Goal: Transaction & Acquisition: Obtain resource

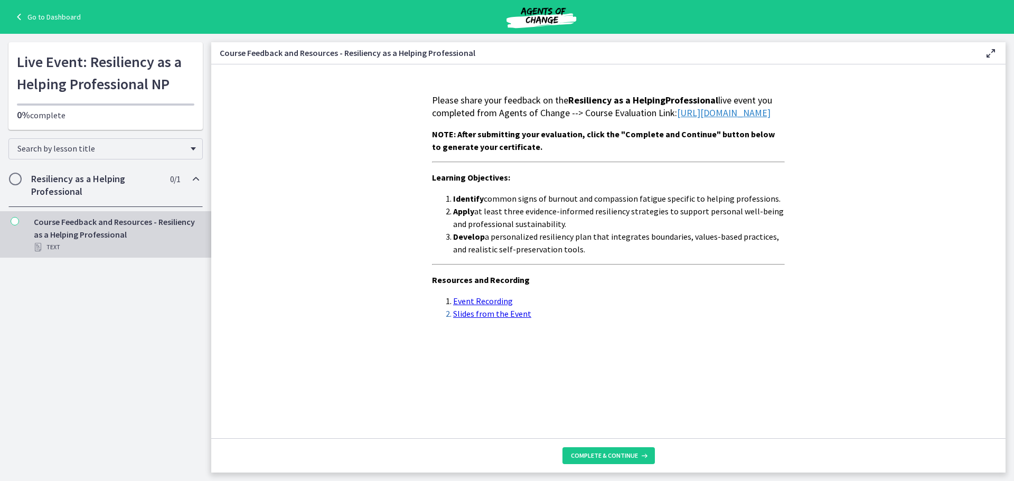
click at [677, 119] on link "https://forms.gle/t4pERA2TVmHCkgdR8" at bounding box center [723, 113] width 93 height 12
click at [625, 457] on span "Complete & continue" at bounding box center [604, 455] width 67 height 8
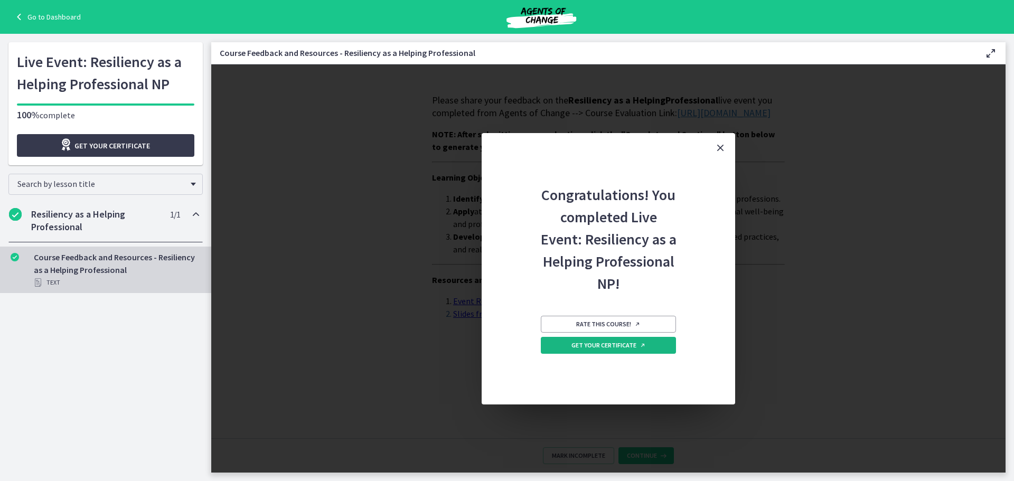
click at [617, 346] on span "Get your certificate" at bounding box center [608, 345] width 74 height 8
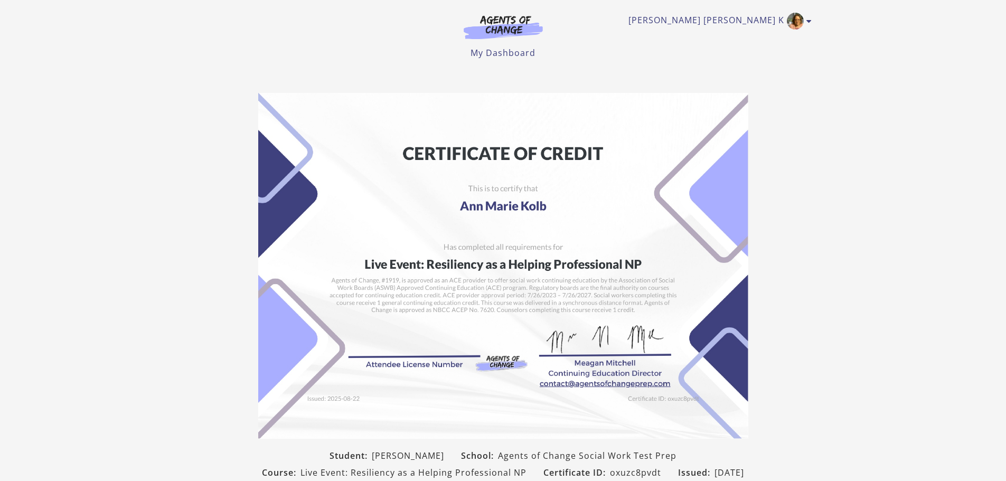
click at [484, 183] on img at bounding box center [503, 266] width 490 height 346
drag, startPoint x: 488, startPoint y: 223, endPoint x: 433, endPoint y: 214, distance: 55.0
click at [433, 214] on img at bounding box center [503, 266] width 490 height 346
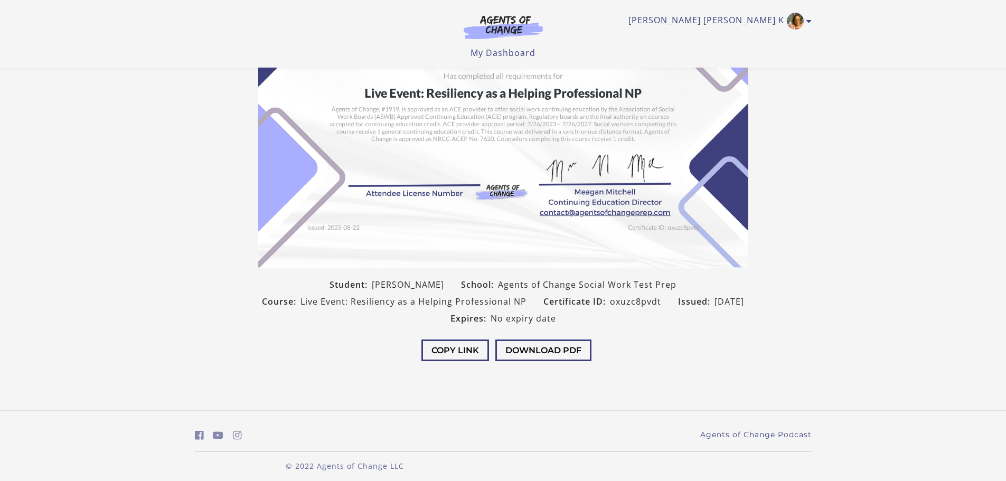
scroll to position [106, 0]
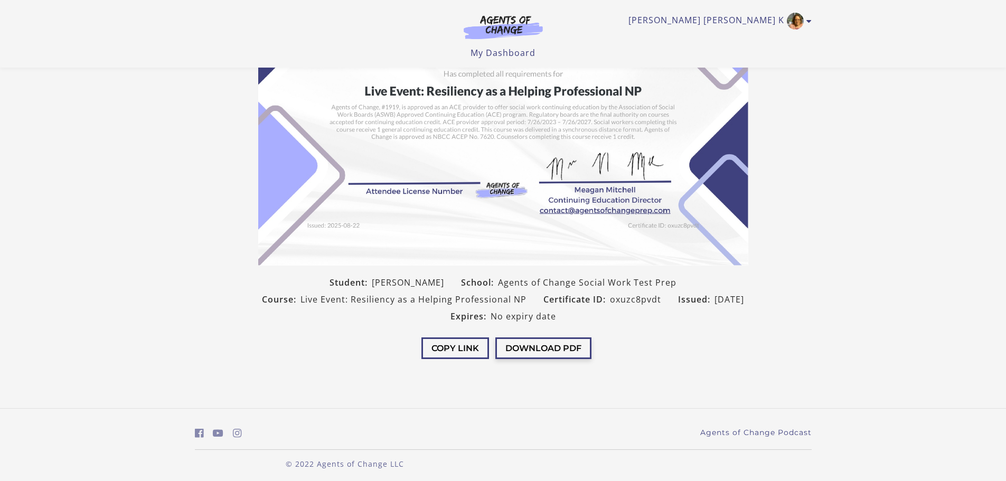
click at [530, 345] on button "Download PDF" at bounding box center [543, 348] width 96 height 22
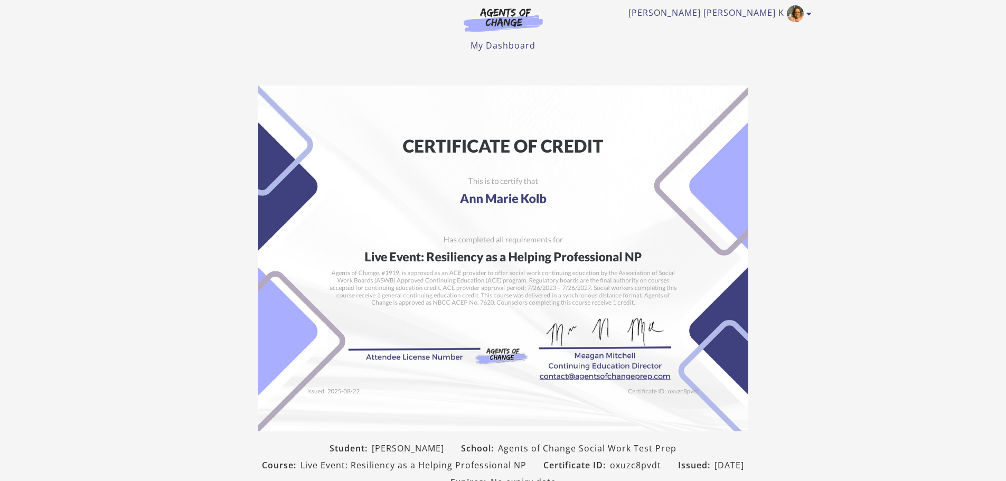
scroll to position [0, 0]
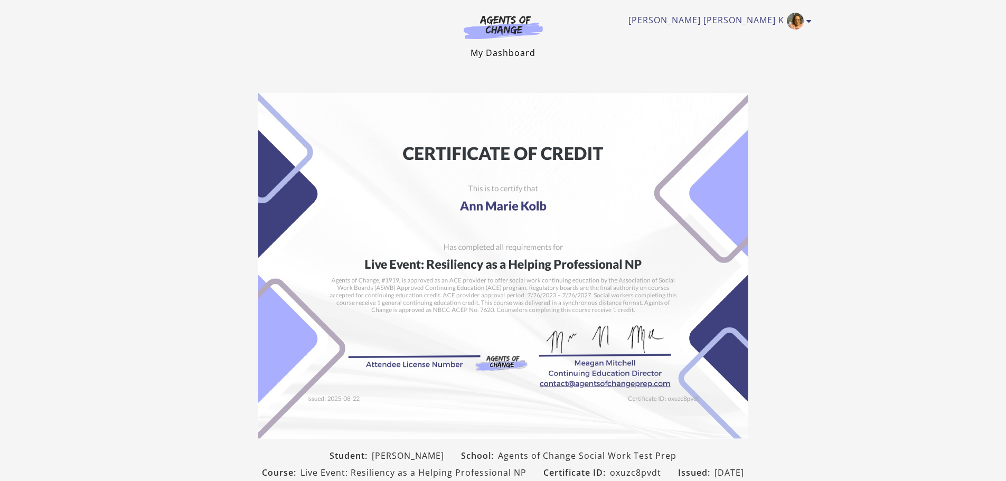
click at [502, 51] on link "My Dashboard" at bounding box center [502, 53] width 65 height 12
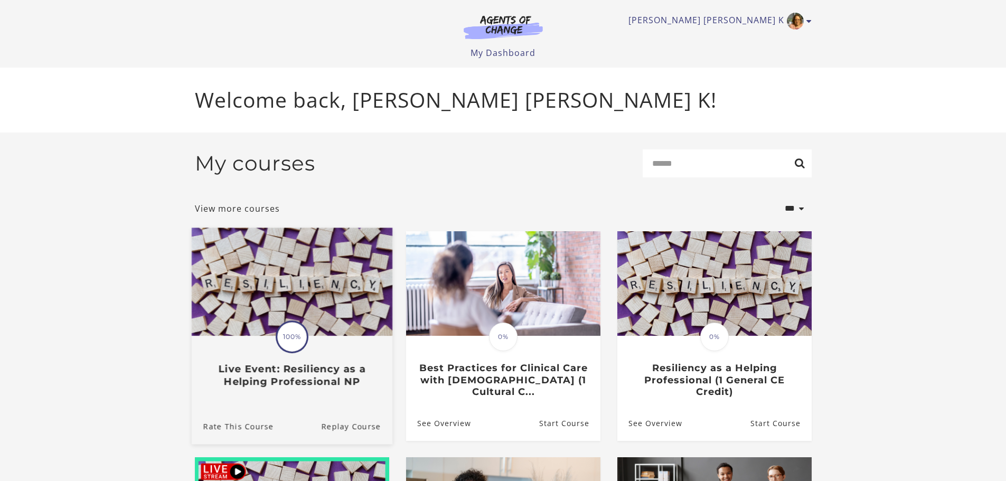
click at [224, 380] on h3 "Live Event: Resiliency as a Helping Professional NP" at bounding box center [291, 375] width 177 height 24
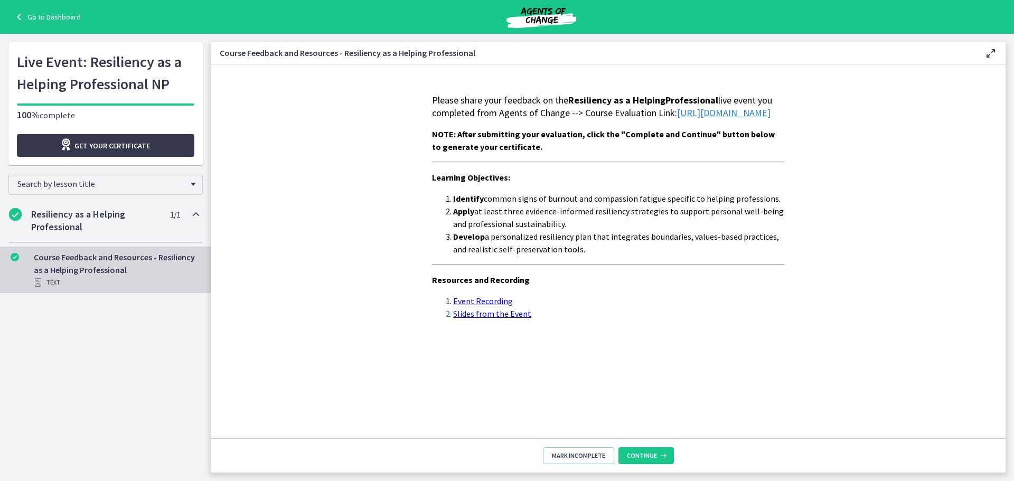
click at [58, 14] on link "Go to Dashboard" at bounding box center [47, 17] width 68 height 13
